Goal: Task Accomplishment & Management: Use online tool/utility

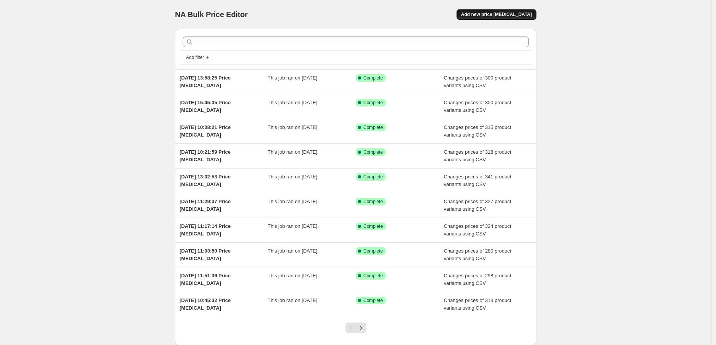
click at [495, 16] on span "Add new price [MEDICAL_DATA]" at bounding box center [496, 14] width 71 height 6
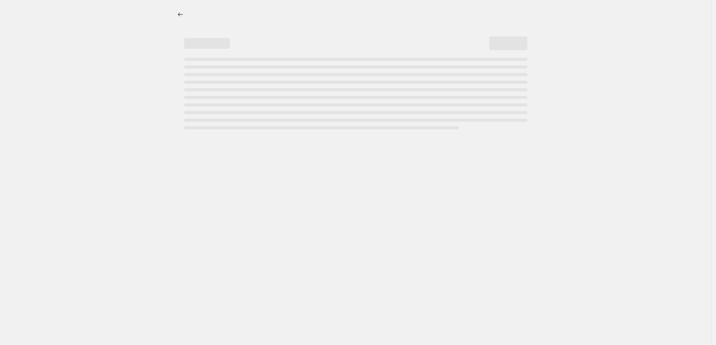
select select "percentage"
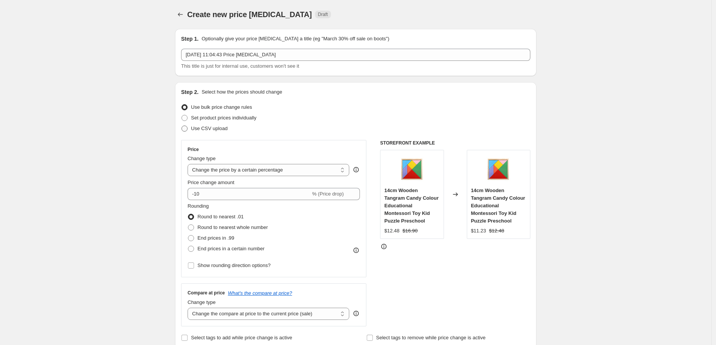
click at [221, 131] on span "Use CSV upload" at bounding box center [209, 129] width 37 height 6
click at [182, 126] on input "Use CSV upload" at bounding box center [181, 126] width 0 height 0
radio input "true"
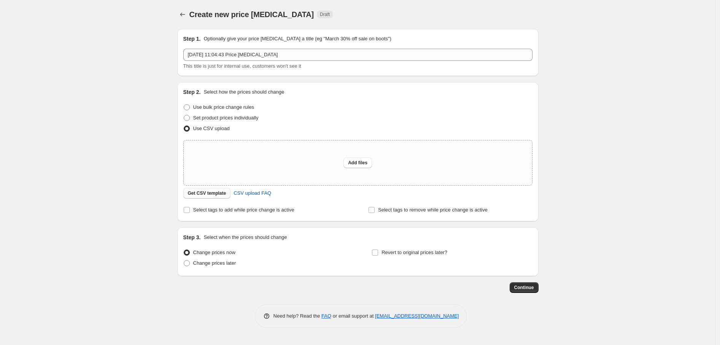
click at [214, 196] on span "Get CSV template" at bounding box center [207, 193] width 38 height 6
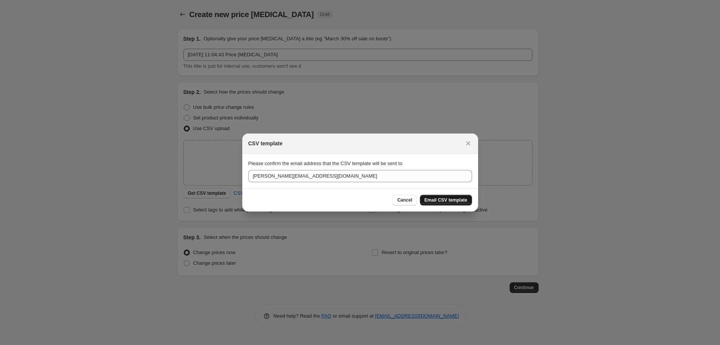
click at [451, 199] on span "Email CSV template" at bounding box center [446, 200] width 43 height 6
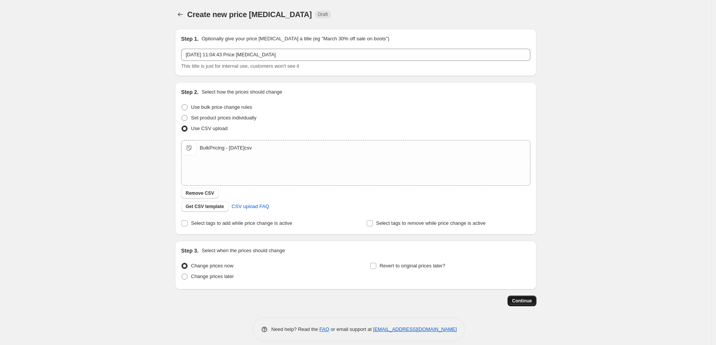
click at [528, 299] on span "Continue" at bounding box center [522, 301] width 20 height 6
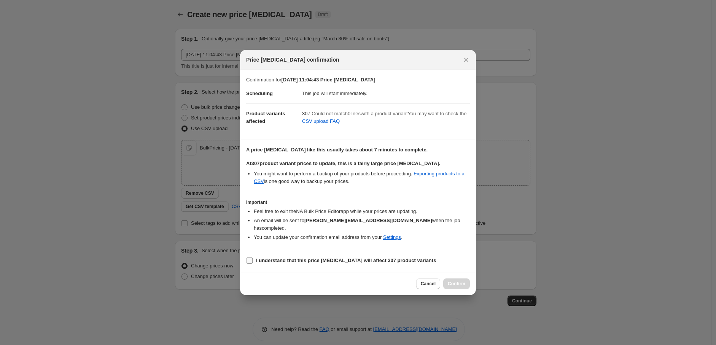
click at [251, 258] on input "I understand that this price change job will affect 307 product variants" at bounding box center [250, 261] width 6 height 6
checkbox input "true"
click at [458, 281] on span "Confirm" at bounding box center [457, 284] width 18 height 6
